Goal: Task Accomplishment & Management: Complete application form

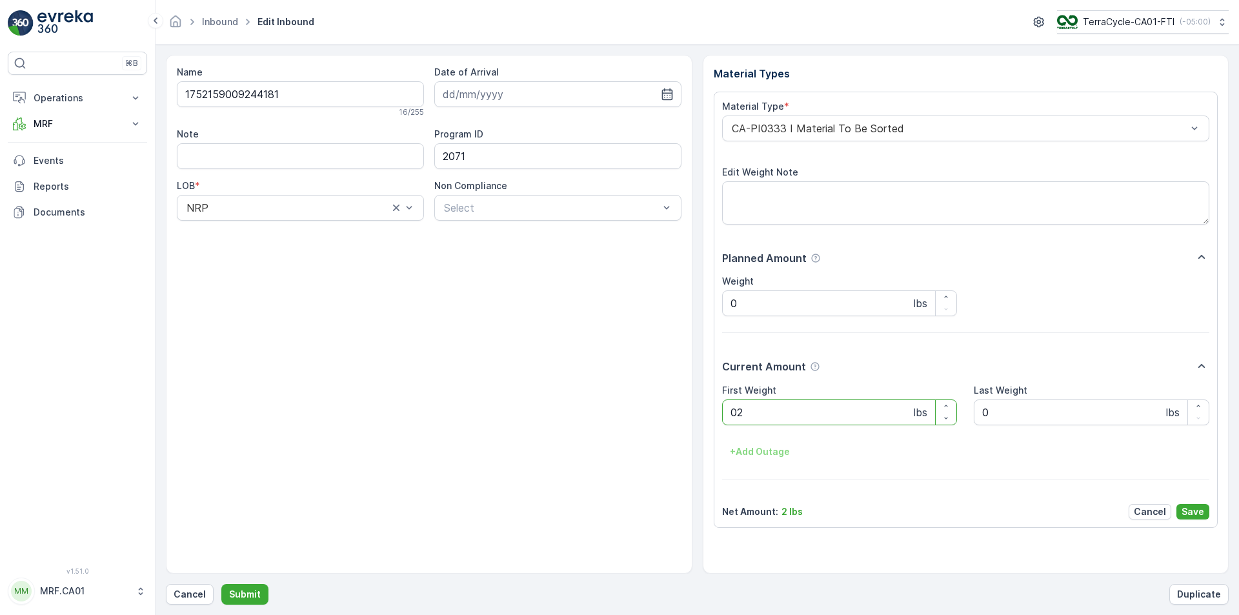
type Weight "024"
click at [221, 584] on button "Submit" at bounding box center [244, 594] width 47 height 21
type Weight "023"
click at [221, 584] on button "Submit" at bounding box center [244, 594] width 47 height 21
type Weight "028"
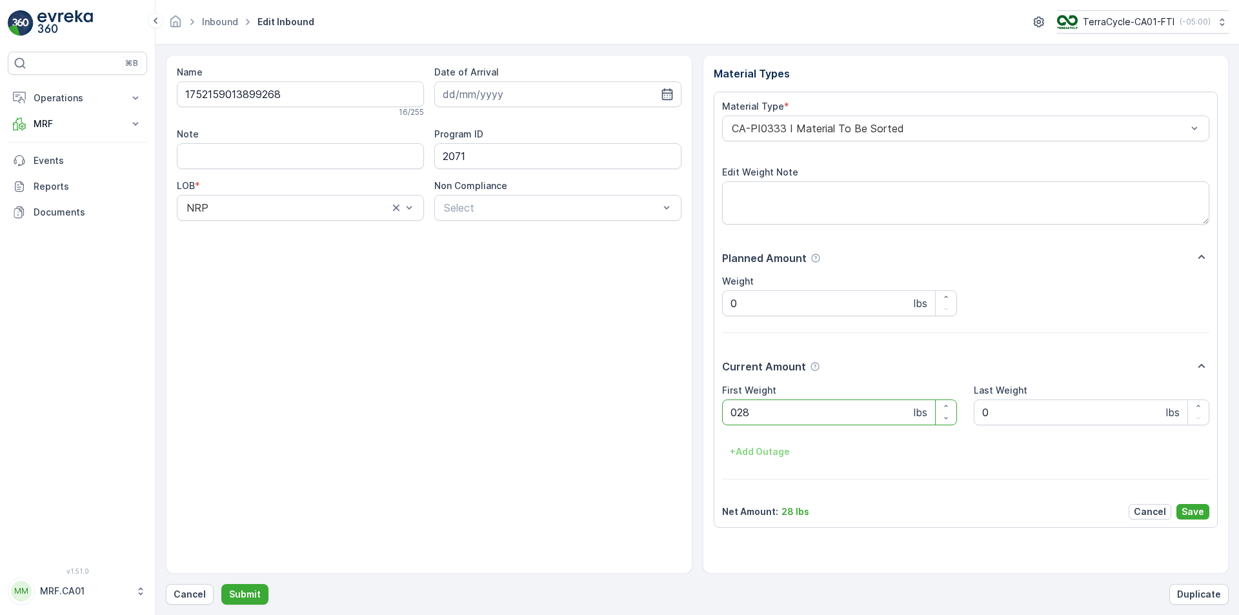
click at [221, 584] on button "Submit" at bounding box center [244, 594] width 47 height 21
click at [201, 593] on p "Cancel" at bounding box center [190, 594] width 32 height 13
type Weight "023"
click at [221, 584] on button "Submit" at bounding box center [244, 594] width 47 height 21
type Weight "025"
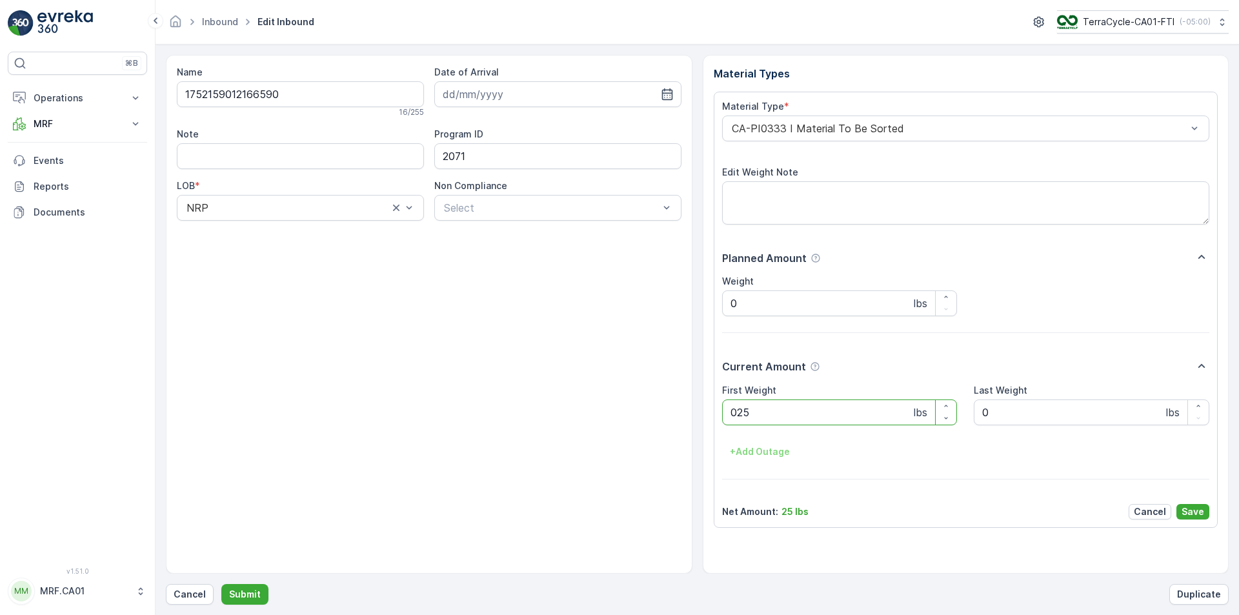
click at [221, 584] on button "Submit" at bounding box center [244, 594] width 47 height 21
type Weight "025"
click at [221, 584] on button "Submit" at bounding box center [244, 594] width 47 height 21
type Weight "019"
click at [221, 584] on button "Submit" at bounding box center [244, 594] width 47 height 21
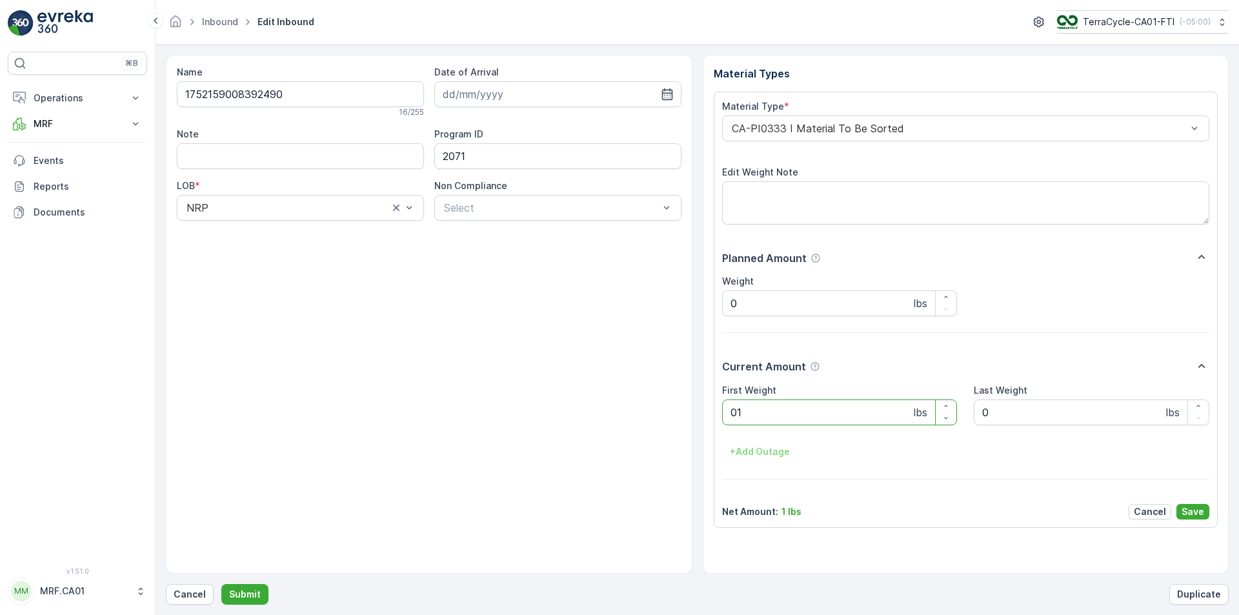
type Weight "019"
click at [221, 584] on button "Submit" at bounding box center [244, 594] width 47 height 21
type Weight "020"
click at [221, 584] on button "Submit" at bounding box center [244, 594] width 47 height 21
type Weight "021"
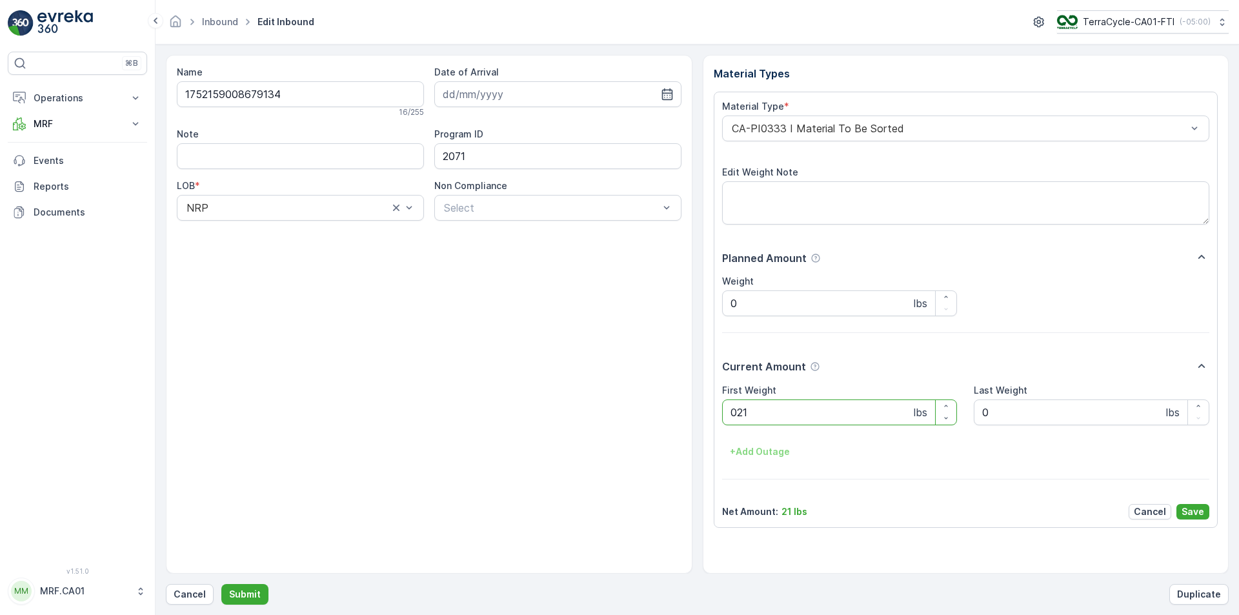
click at [221, 584] on button "Submit" at bounding box center [244, 594] width 47 height 21
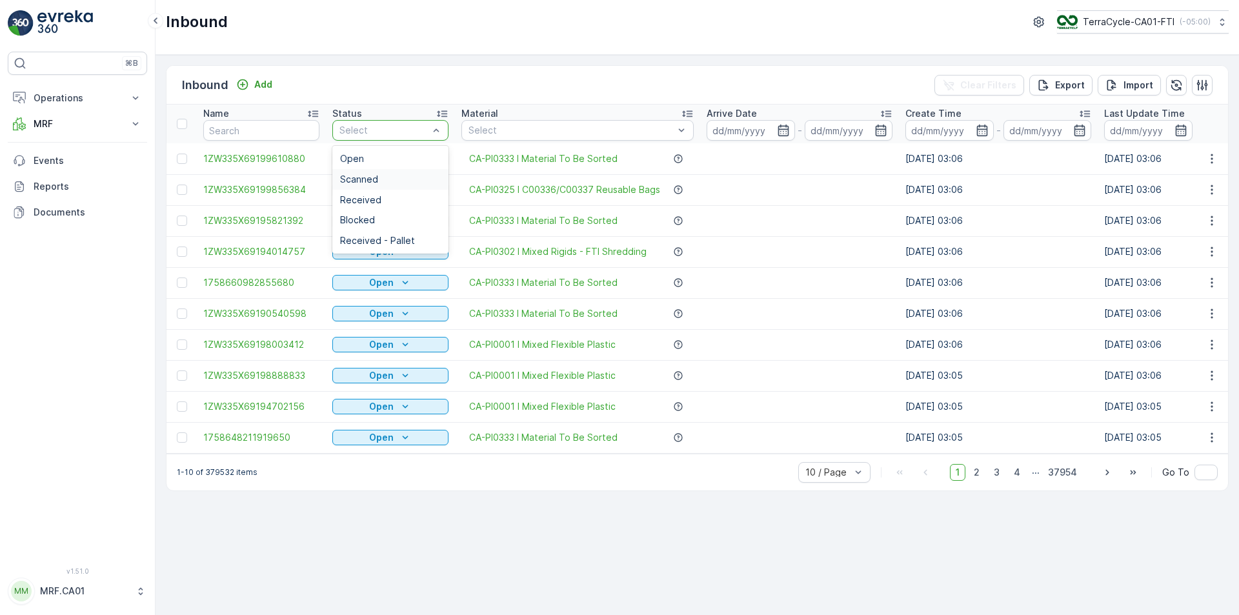
click at [378, 181] on div "Scanned" at bounding box center [390, 179] width 101 height 10
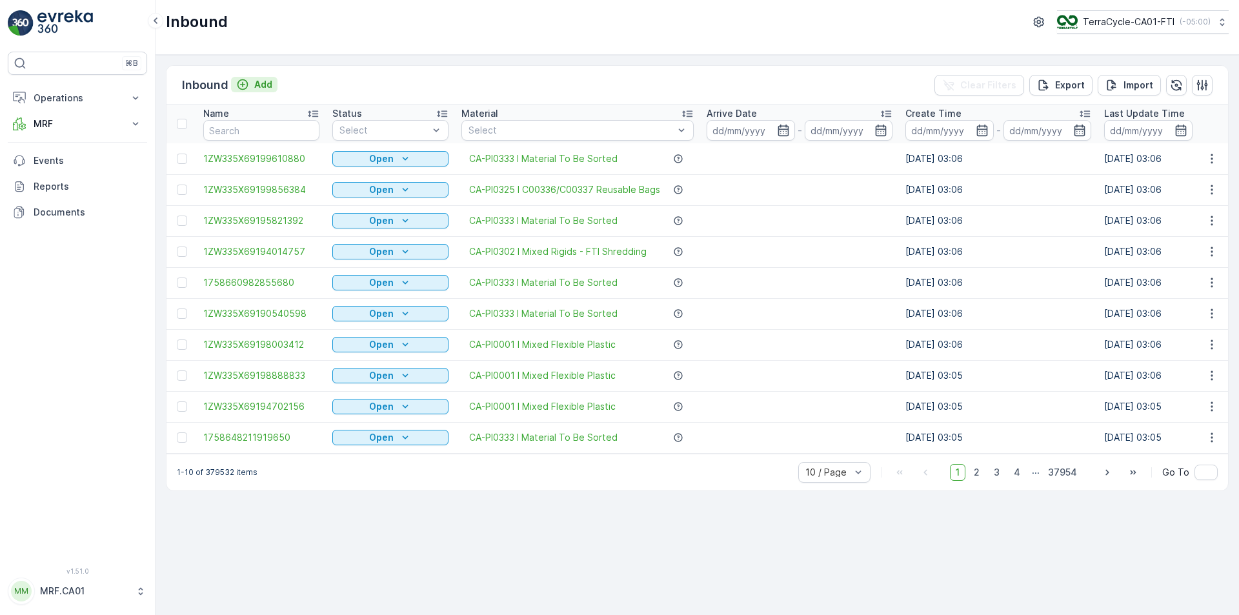
click at [267, 77] on button "Add" at bounding box center [254, 84] width 46 height 15
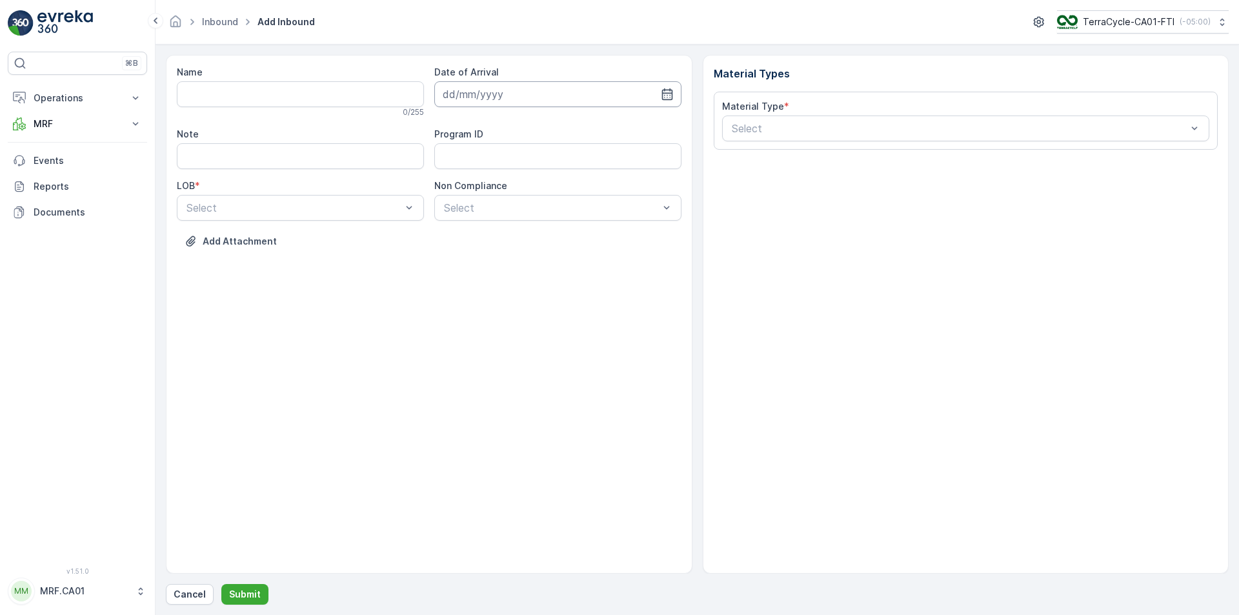
click at [668, 86] on input at bounding box center [557, 94] width 247 height 26
click at [525, 252] on div "24" at bounding box center [526, 253] width 21 height 21
type input "24.09.2025"
click at [277, 155] on input "Note" at bounding box center [300, 156] width 247 height 26
type input "FEDEX"
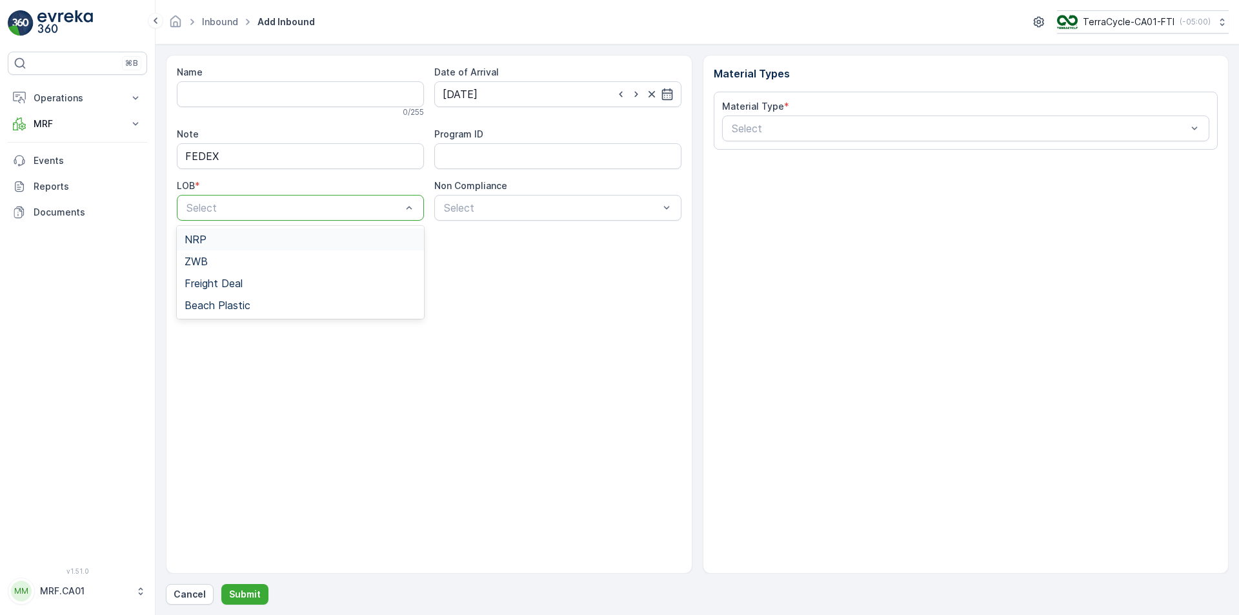
click at [372, 241] on div "NRP" at bounding box center [301, 240] width 232 height 12
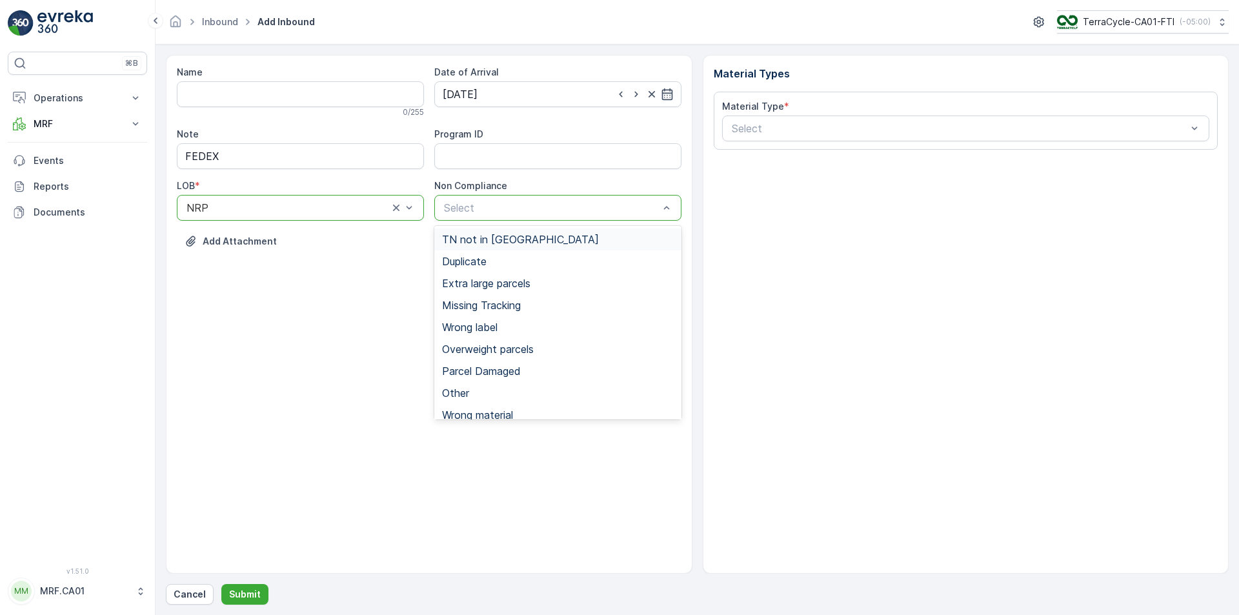
click at [564, 239] on div "TN not in Evreka" at bounding box center [558, 240] width 232 height 12
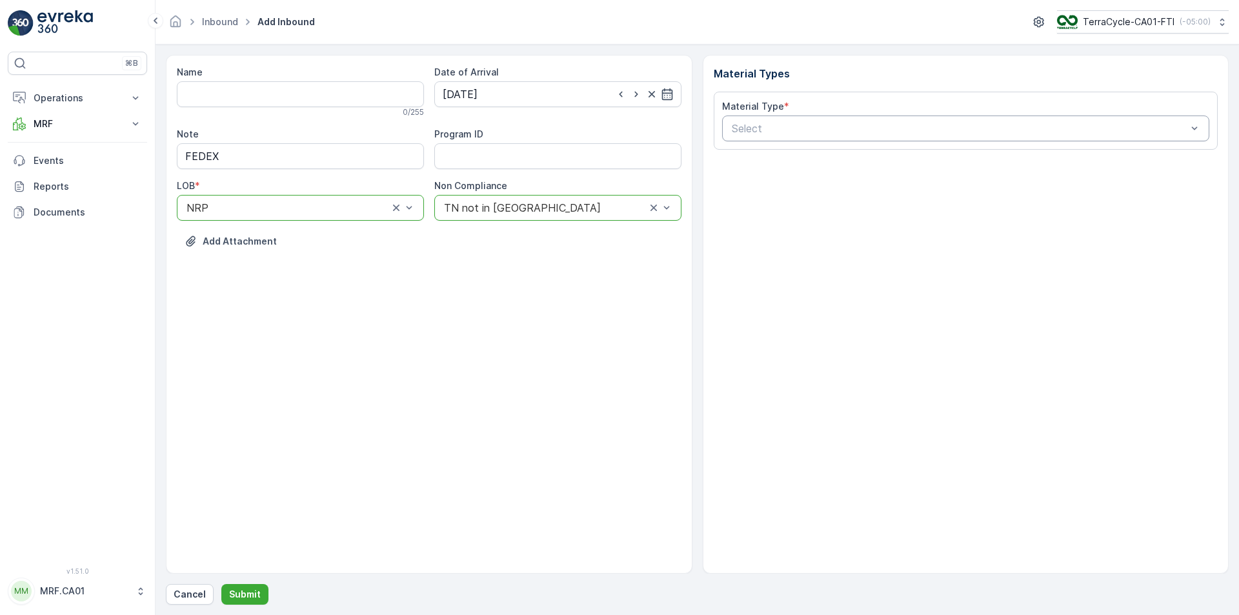
click at [784, 137] on div "Select" at bounding box center [966, 128] width 488 height 26
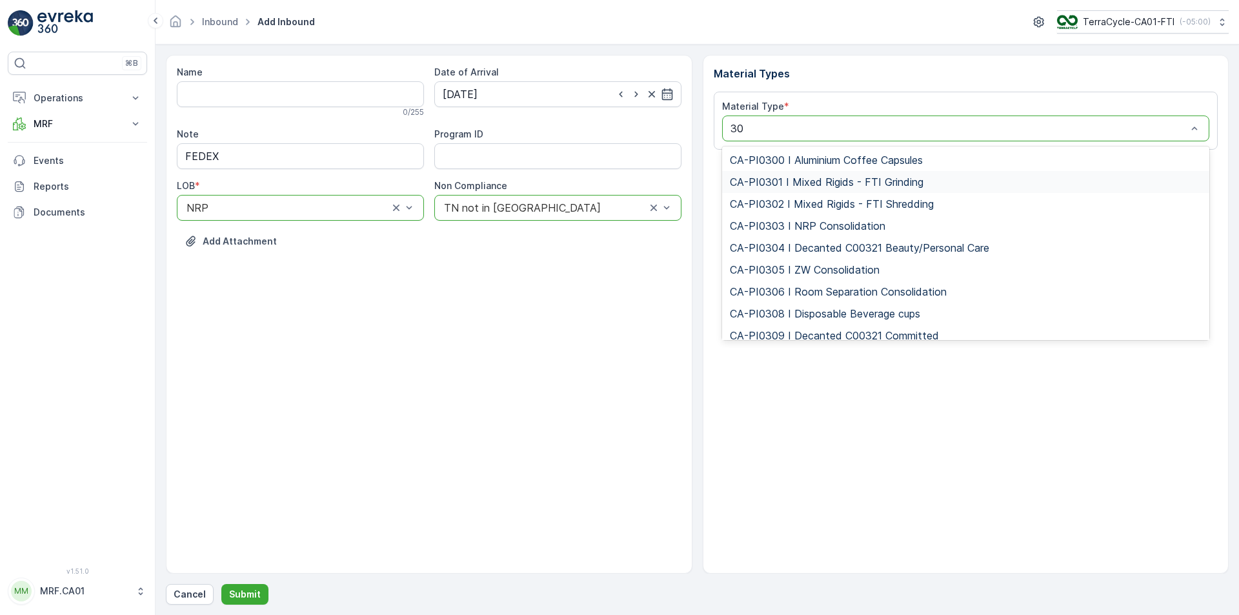
type input "302"
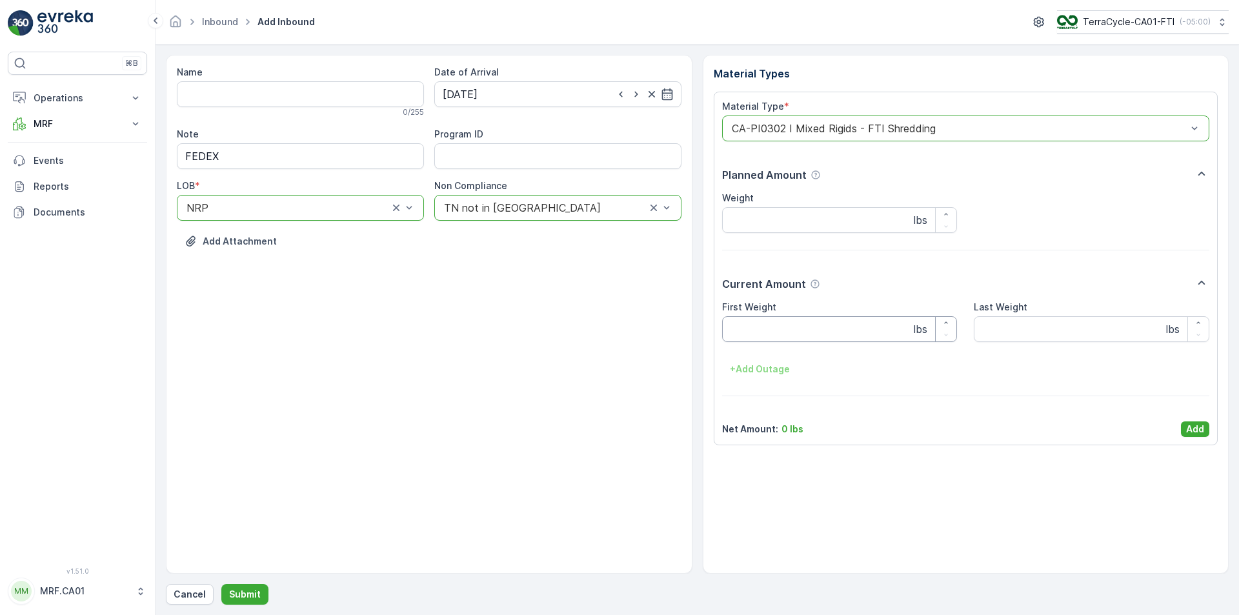
click at [810, 337] on Weight "First Weight" at bounding box center [840, 329] width 236 height 26
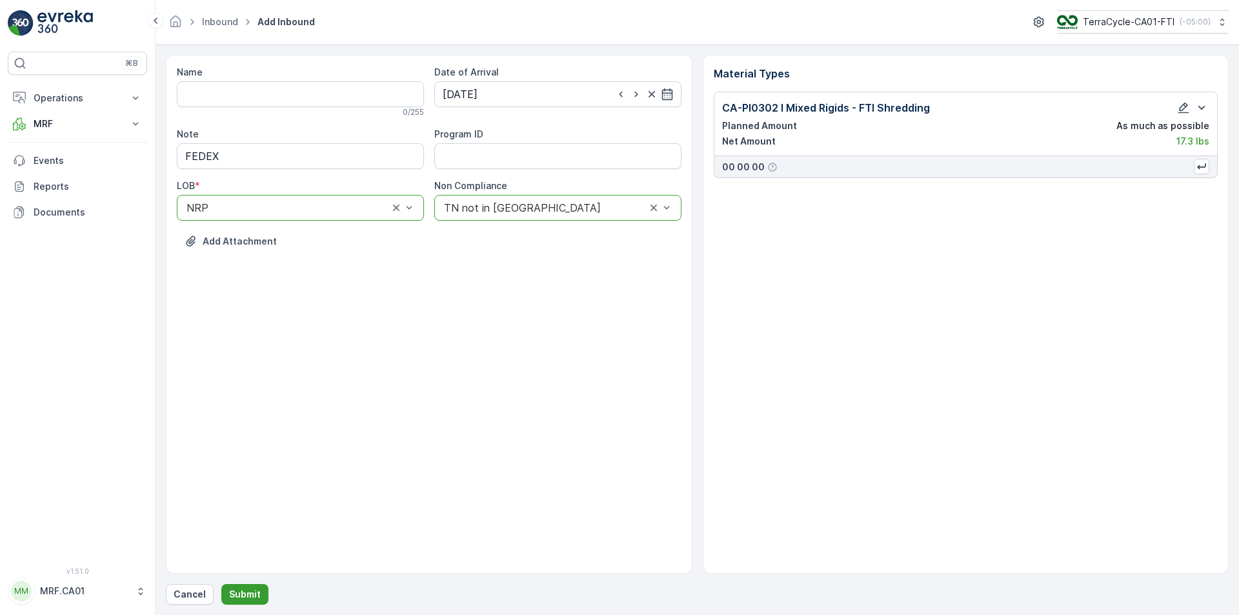
click at [252, 593] on p "Submit" at bounding box center [245, 594] width 32 height 13
